Goal: Information Seeking & Learning: Find specific fact

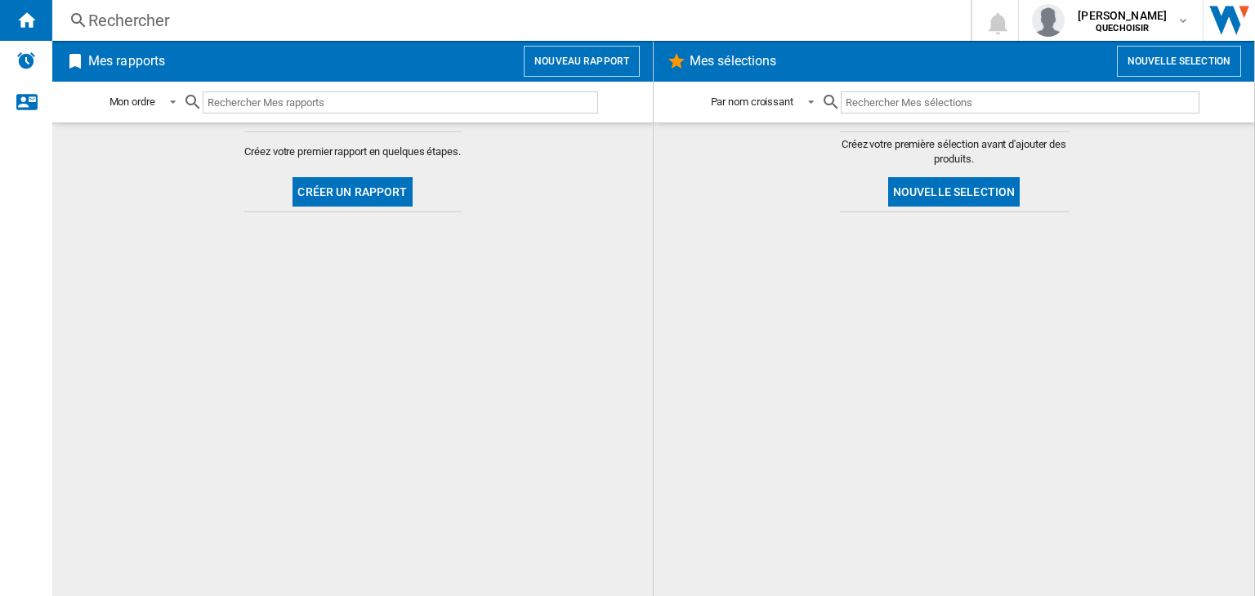
click at [91, 18] on div "Rechercher" at bounding box center [508, 20] width 840 height 23
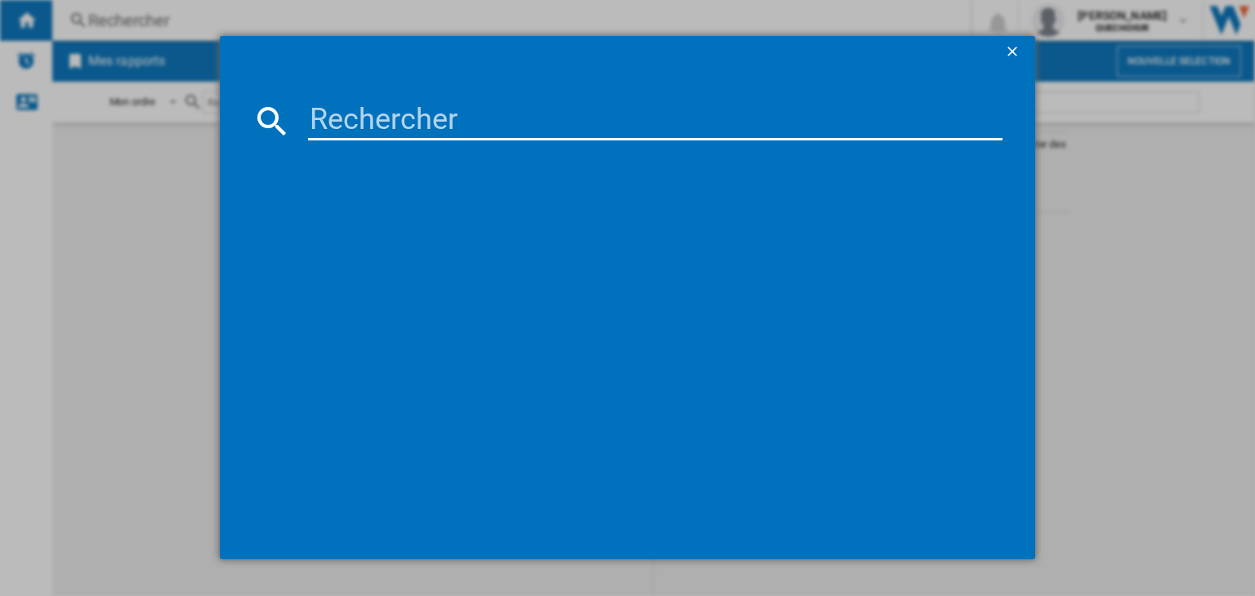
click at [338, 114] on input at bounding box center [655, 120] width 694 height 39
paste input "WMD4I4MXF"
type input "WMD4I4MXF"
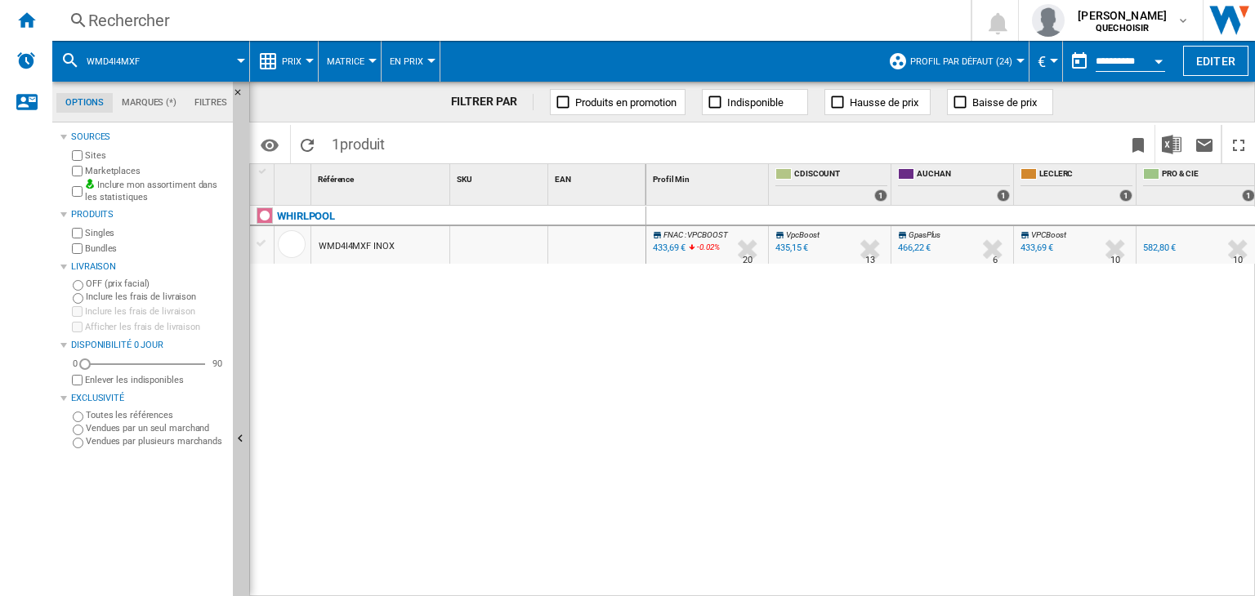
click at [95, 174] on label "Marketplaces" at bounding box center [155, 171] width 141 height 12
click at [1157, 249] on div "446,16 €" at bounding box center [1159, 248] width 33 height 11
